Goal: Navigation & Orientation: Find specific page/section

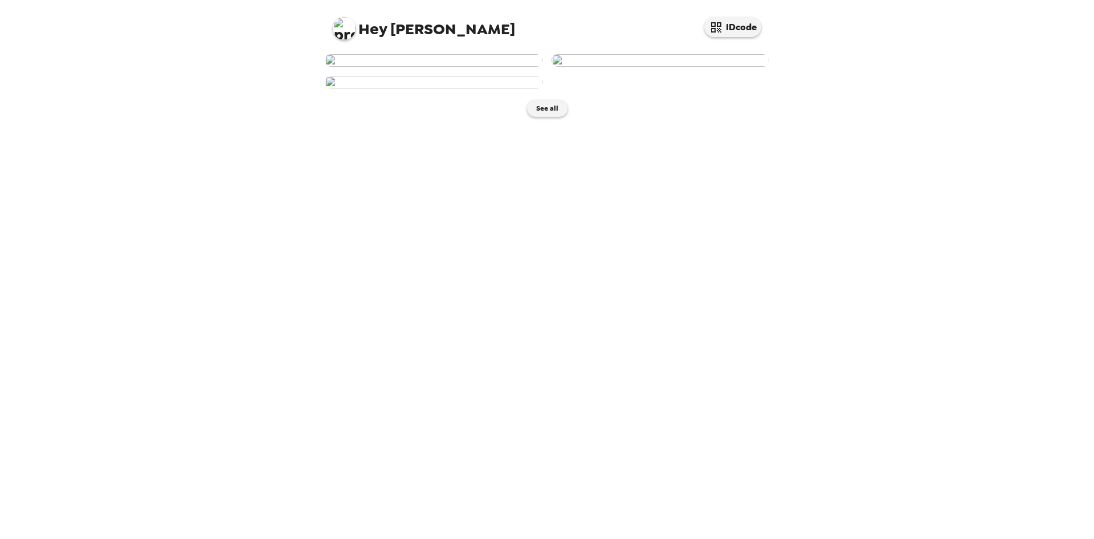
click at [458, 67] on img at bounding box center [434, 60] width 218 height 13
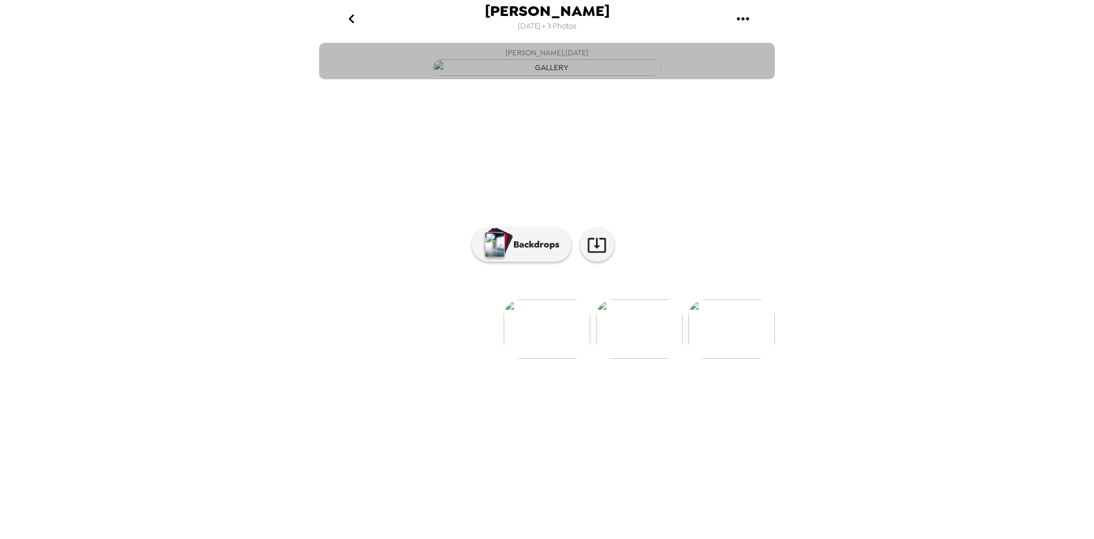
click at [556, 76] on img "button" at bounding box center [547, 67] width 228 height 17
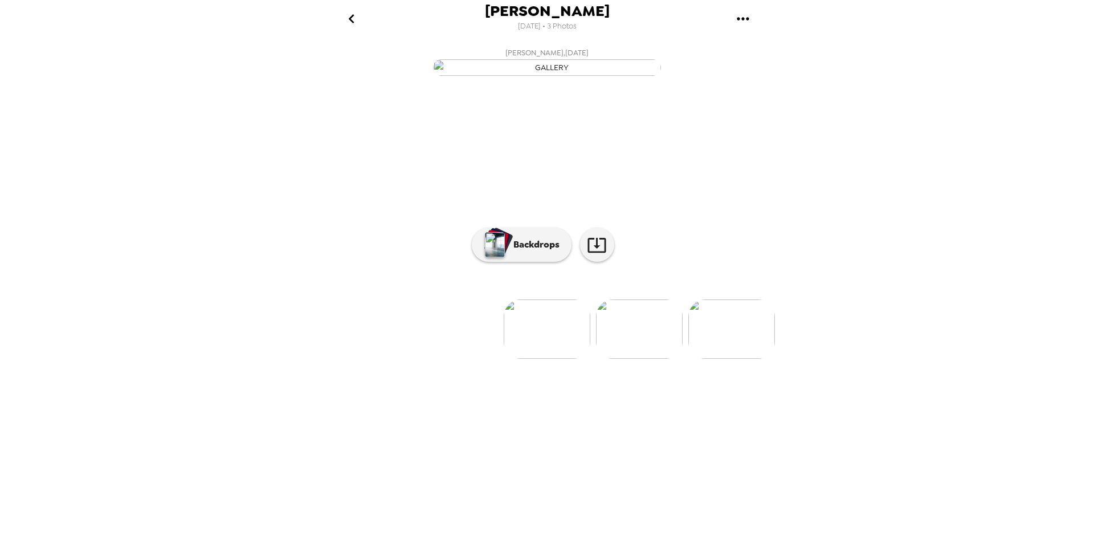
click at [556, 76] on img "button" at bounding box center [547, 67] width 228 height 17
click at [535, 251] on p "Backdrops" at bounding box center [534, 245] width 52 height 14
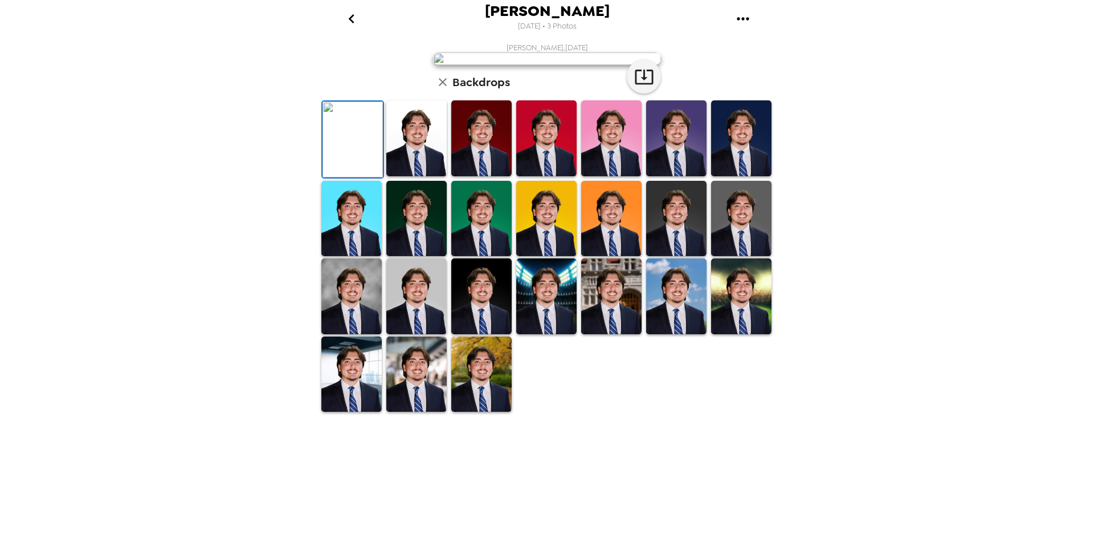
click at [420, 176] on img at bounding box center [416, 138] width 60 height 76
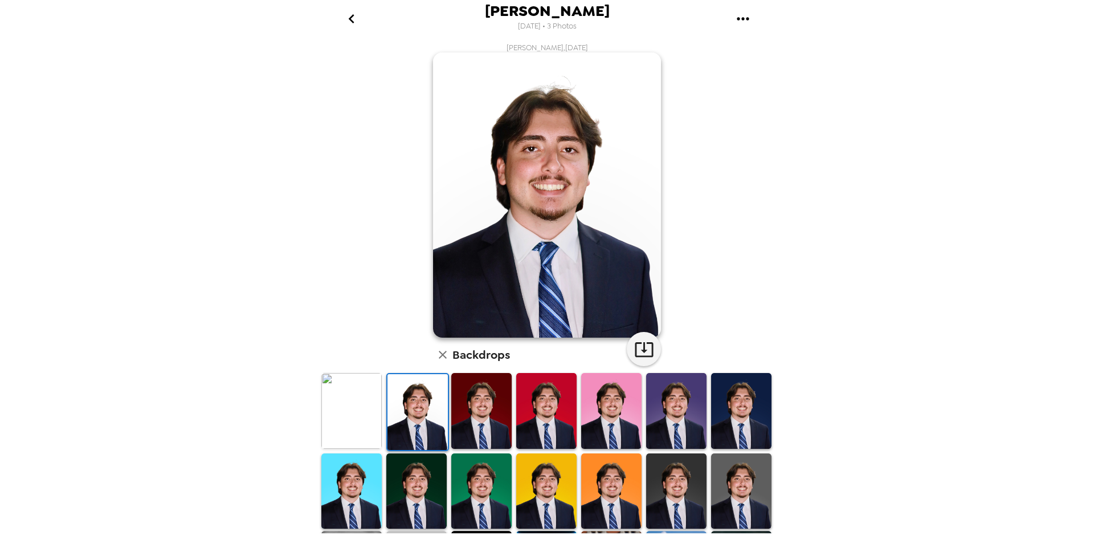
click at [686, 465] on img at bounding box center [676, 491] width 60 height 76
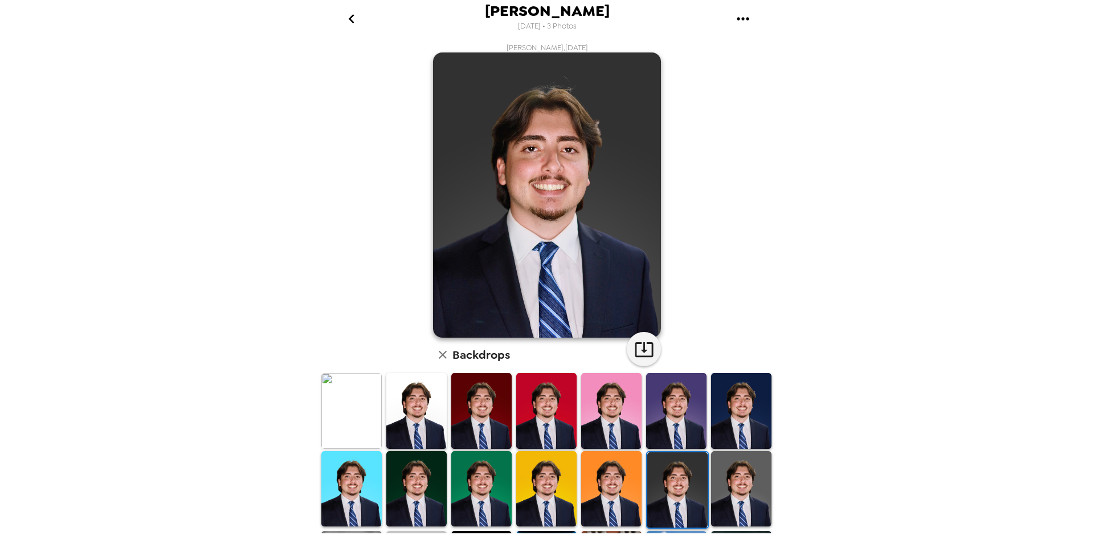
click at [428, 466] on img at bounding box center [416, 489] width 60 height 76
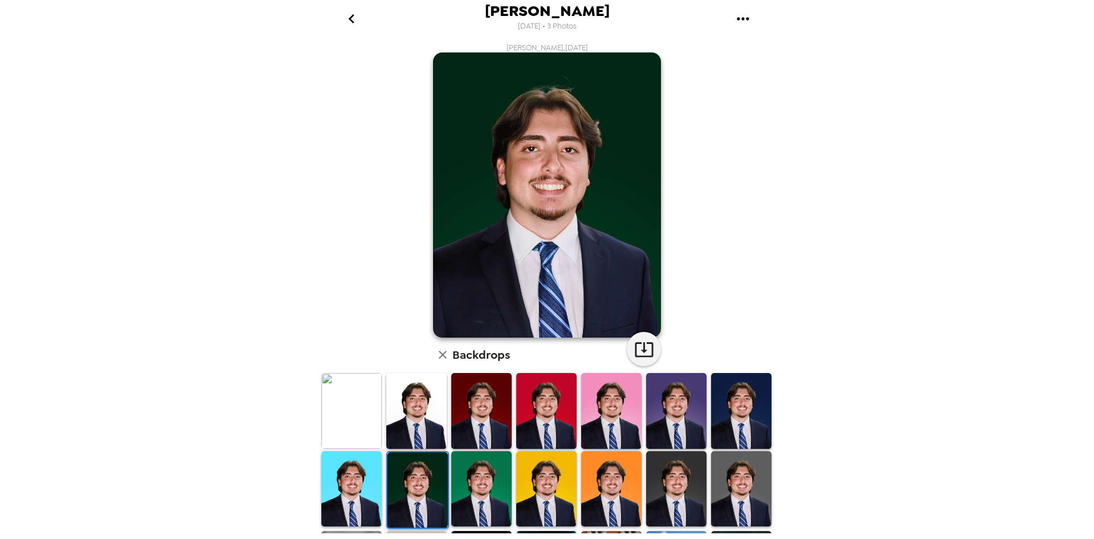
click at [755, 474] on img at bounding box center [741, 489] width 60 height 76
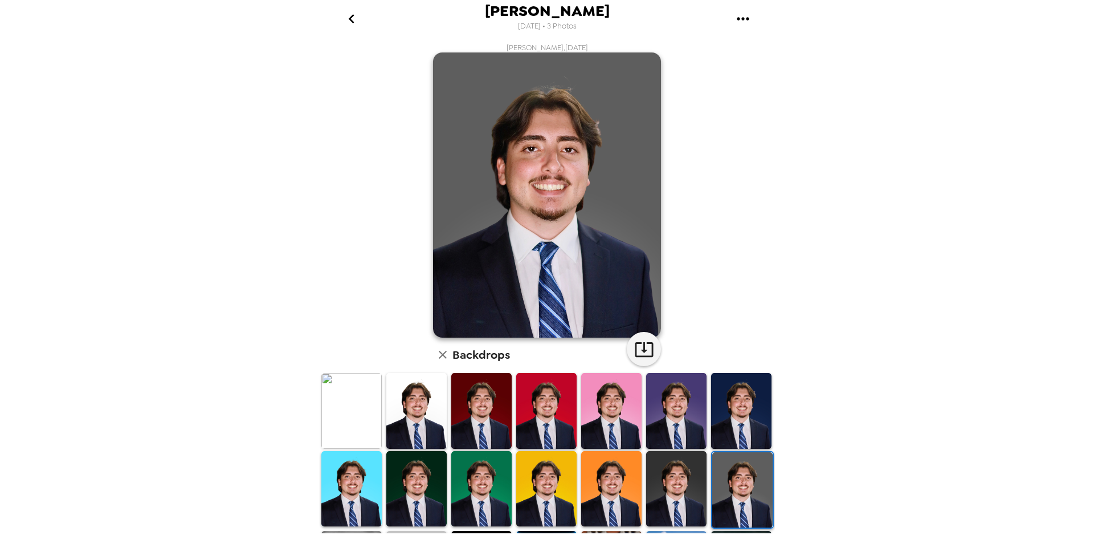
click at [418, 409] on img at bounding box center [416, 411] width 60 height 76
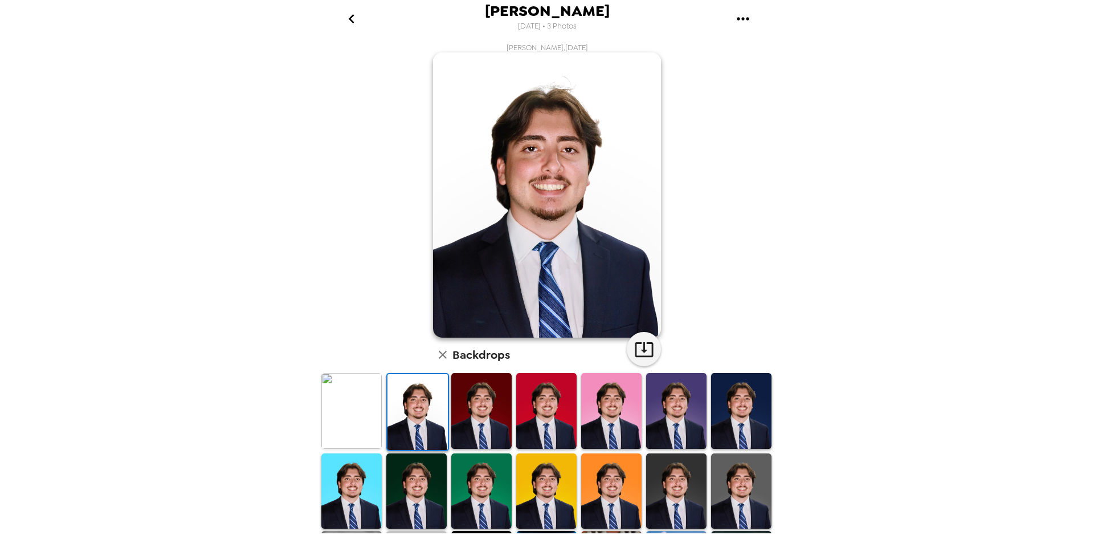
click at [357, 402] on img at bounding box center [351, 411] width 60 height 76
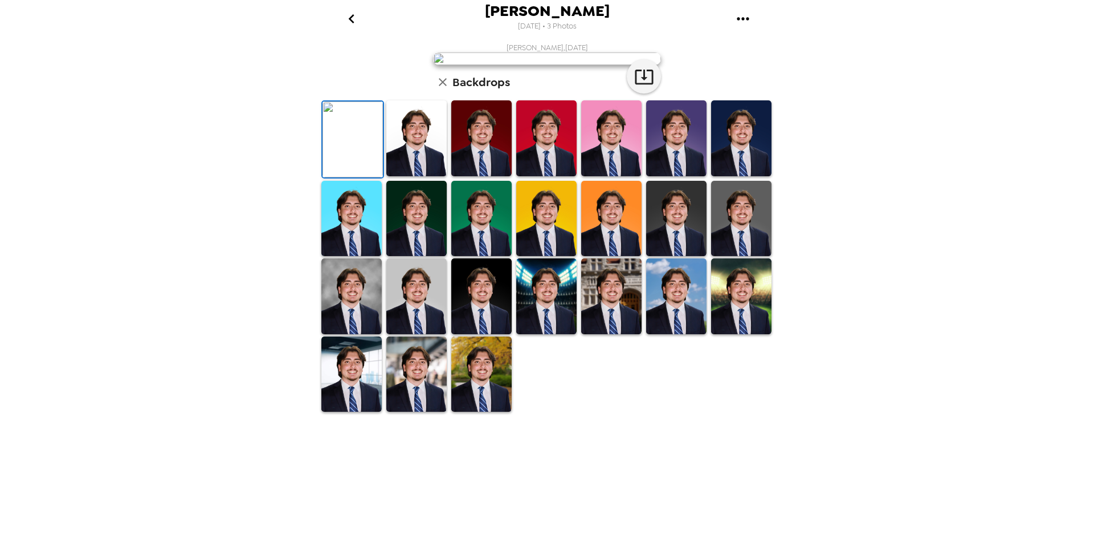
click at [353, 15] on icon "go back" at bounding box center [351, 18] width 6 height 9
